Goal: Use online tool/utility

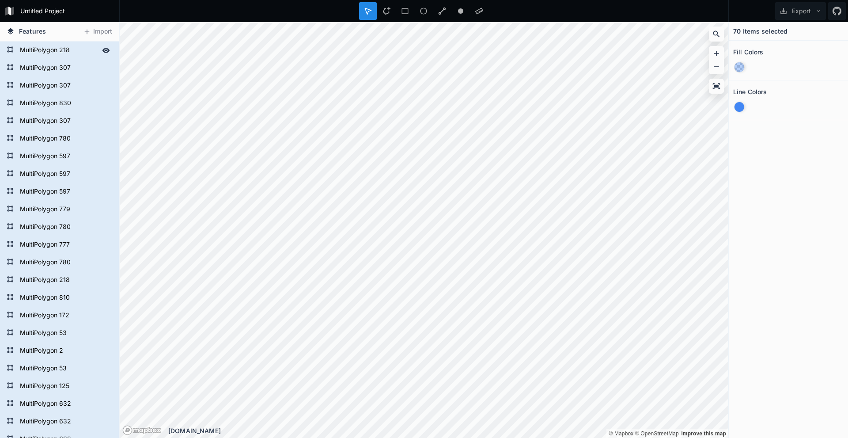
click at [81, 52] on form "MultiPolygon 218" at bounding box center [58, 50] width 83 height 13
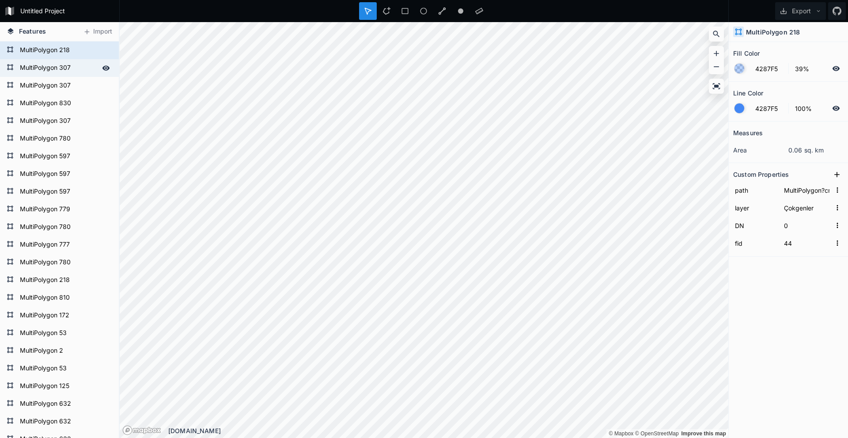
click at [71, 68] on form "MultiPolygon 307" at bounding box center [58, 67] width 83 height 13
type input "MultiPolygon?crs=OGC:CRS84&field=fid:integer(0,0)&field=DN:integer(0,0)&uid={d5…"
type input "61"
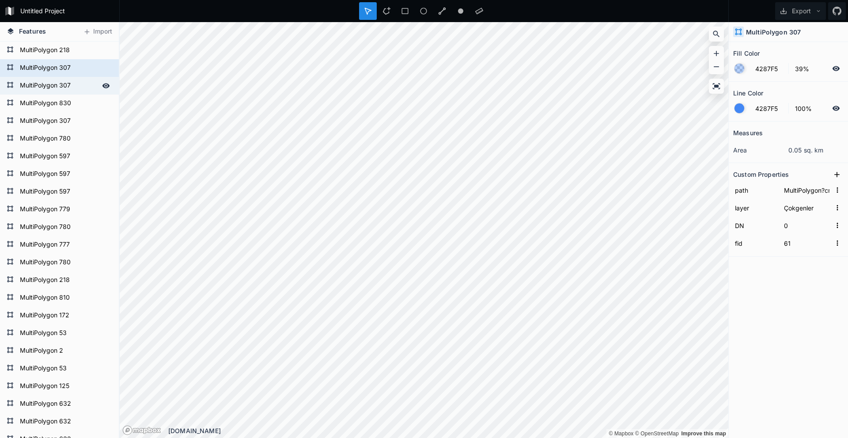
click at [67, 87] on form "MultiPolygon 307" at bounding box center [58, 85] width 83 height 13
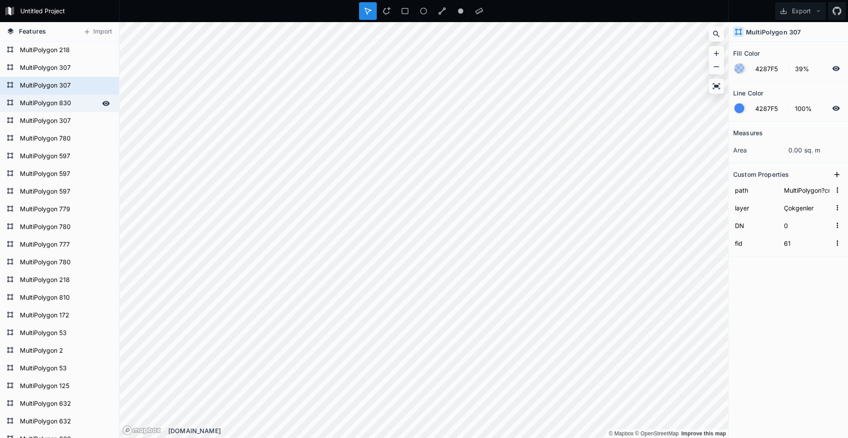
click at [62, 109] on form "MultiPolygon 830" at bounding box center [58, 103] width 83 height 13
type input "MultiPolygon?crs=OGC:CRS84&field=fid:integer(0,0)&field=DN:integer(0,0)&uid={02…"
type input "57"
click at [60, 69] on form "MultiPolygon 307" at bounding box center [58, 67] width 83 height 13
type input "MultiPolygon?crs=OGC:CRS84&field=fid:integer(0,0)&field=DN:integer(0,0)&uid={d5…"
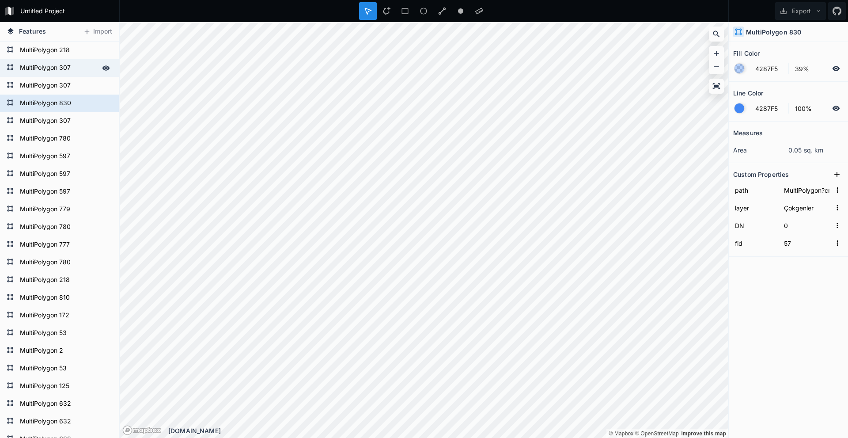
type input "61"
